Goal: Communication & Community: Answer question/provide support

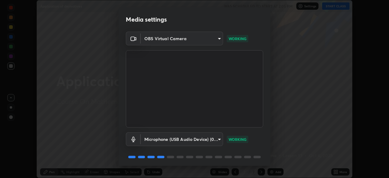
scroll to position [22, 0]
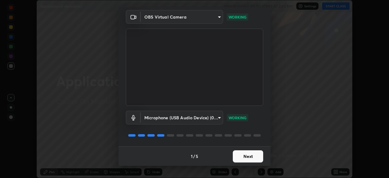
click at [246, 155] on button "Next" at bounding box center [248, 156] width 30 height 12
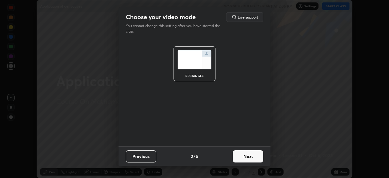
scroll to position [0, 0]
click at [246, 155] on button "Next" at bounding box center [248, 156] width 30 height 12
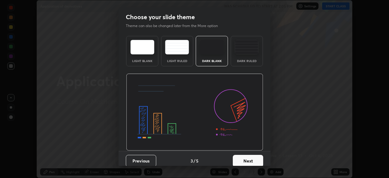
scroll to position [5, 0]
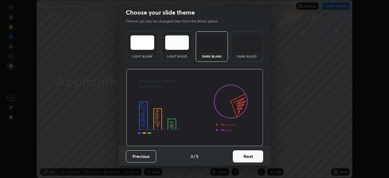
click at [242, 155] on button "Next" at bounding box center [248, 156] width 30 height 12
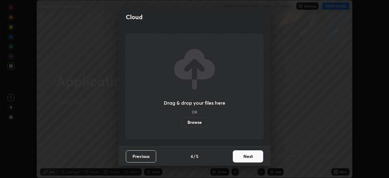
click at [239, 158] on button "Next" at bounding box center [248, 156] width 30 height 12
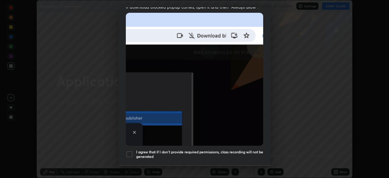
scroll to position [133, 0]
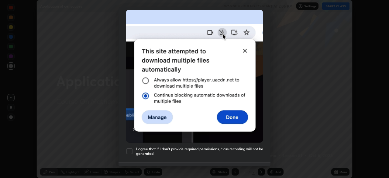
click at [129, 147] on div at bounding box center [129, 150] width 7 height 7
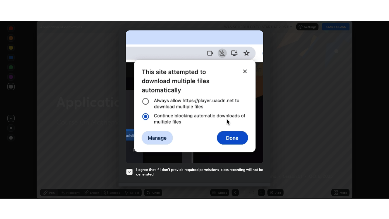
scroll to position [145, 0]
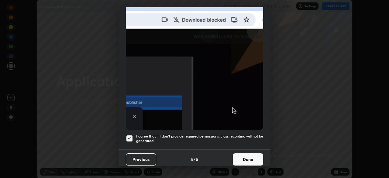
click at [242, 154] on button "Done" at bounding box center [248, 159] width 30 height 12
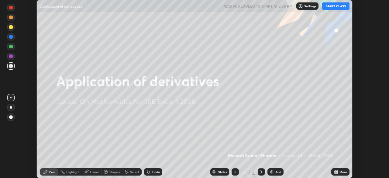
click at [334, 7] on button "START CLASS" at bounding box center [335, 5] width 27 height 7
click at [271, 172] on img at bounding box center [271, 171] width 5 height 5
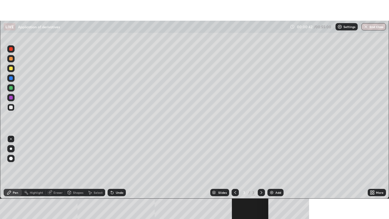
scroll to position [219, 389]
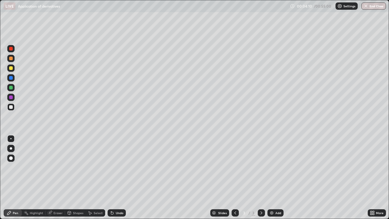
click at [11, 68] on div at bounding box center [11, 68] width 4 height 4
click at [11, 149] on div at bounding box center [11, 148] width 2 height 2
click at [112, 177] on icon at bounding box center [112, 213] width 2 height 2
click at [114, 177] on div "Undo" at bounding box center [116, 212] width 18 height 7
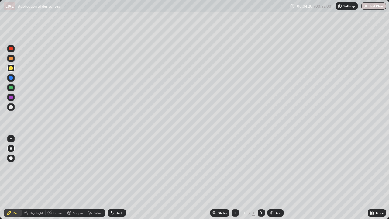
click at [116, 177] on div "Undo" at bounding box center [120, 212] width 8 height 3
click at [114, 177] on div "Undo" at bounding box center [116, 212] width 18 height 7
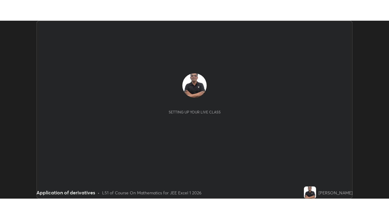
scroll to position [178, 389]
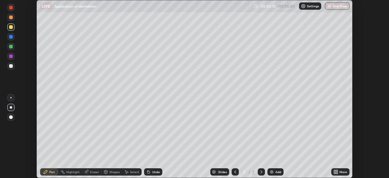
click at [336, 172] on icon at bounding box center [337, 173] width 2 height 2
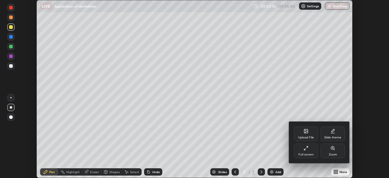
click at [306, 148] on icon at bounding box center [305, 147] width 5 height 5
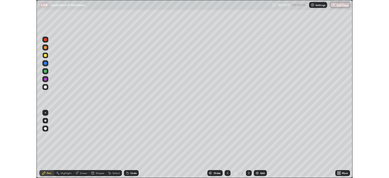
scroll to position [219, 389]
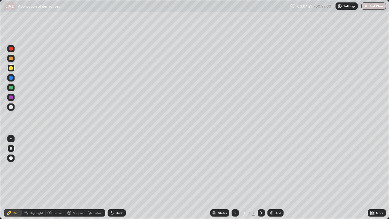
click at [272, 177] on img at bounding box center [271, 212] width 5 height 5
click at [233, 177] on icon at bounding box center [235, 212] width 5 height 5
click at [114, 177] on div "Undo" at bounding box center [116, 212] width 18 height 7
click at [116, 177] on div "Undo" at bounding box center [120, 212] width 8 height 3
click at [152, 177] on div "Slides 3 / 4 Add" at bounding box center [247, 212] width 242 height 12
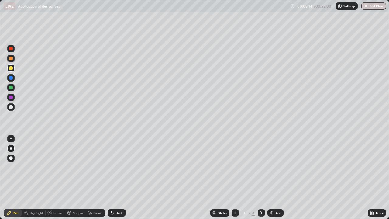
click at [57, 177] on div "Eraser" at bounding box center [57, 212] width 9 height 3
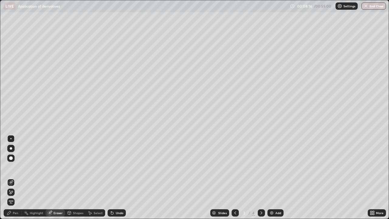
click at [15, 177] on div "Pen" at bounding box center [15, 212] width 5 height 3
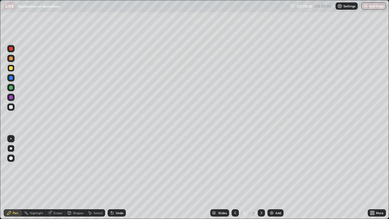
click at [272, 177] on img at bounding box center [271, 212] width 5 height 5
click at [201, 177] on div "Slides 4 / 5 Add" at bounding box center [247, 212] width 242 height 12
click at [122, 177] on div "Undo" at bounding box center [116, 212] width 18 height 7
click at [190, 177] on div "Slides 4 / 5 Add" at bounding box center [247, 212] width 242 height 12
click at [270, 177] on img at bounding box center [271, 212] width 5 height 5
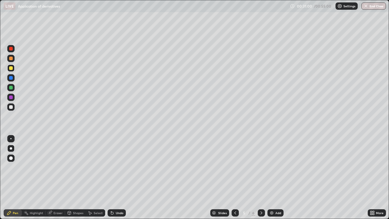
click at [117, 177] on div "Undo" at bounding box center [116, 212] width 18 height 7
click at [58, 177] on div "Eraser" at bounding box center [55, 212] width 19 height 7
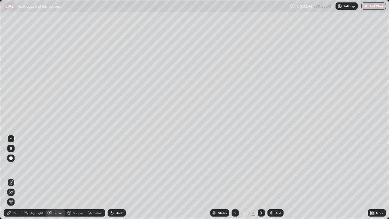
click at [15, 177] on div "Pen" at bounding box center [15, 212] width 5 height 3
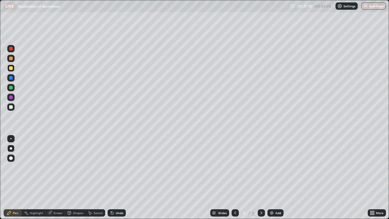
click at [270, 177] on img at bounding box center [271, 212] width 5 height 5
click at [56, 177] on div "Eraser" at bounding box center [57, 212] width 9 height 3
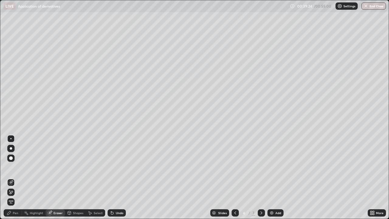
click at [14, 177] on div "Pen" at bounding box center [15, 212] width 5 height 3
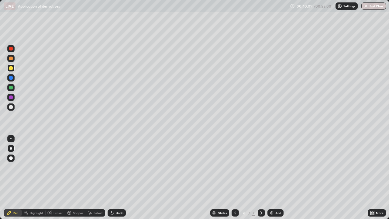
click at [56, 177] on div "Eraser" at bounding box center [57, 212] width 9 height 3
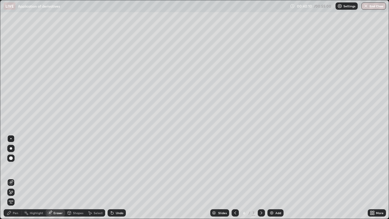
click at [116, 177] on div "Undo" at bounding box center [120, 212] width 8 height 3
click at [117, 177] on div "Undo" at bounding box center [120, 212] width 8 height 3
click at [17, 177] on div "Pen" at bounding box center [15, 212] width 5 height 3
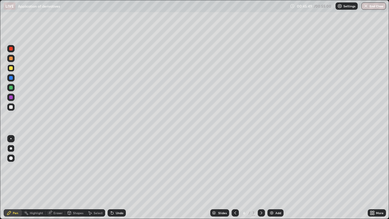
click at [118, 177] on div "Undo" at bounding box center [120, 212] width 8 height 3
click at [268, 177] on div "Add" at bounding box center [275, 212] width 16 height 7
click at [116, 177] on div "Undo" at bounding box center [120, 212] width 8 height 3
click at [373, 7] on button "End Class" at bounding box center [374, 5] width 24 height 7
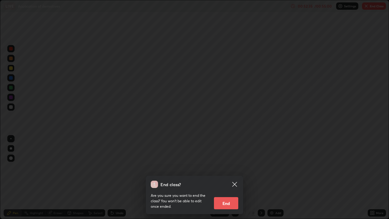
click at [229, 177] on button "End" at bounding box center [226, 203] width 24 height 12
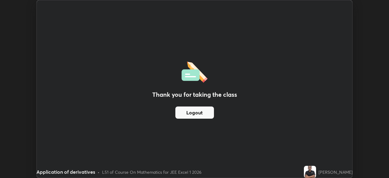
scroll to position [30177, 29966]
